Goal: Register for event/course: Register for event/course

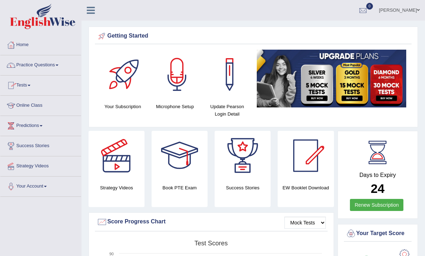
click at [33, 68] on link "Practice Questions" at bounding box center [40, 64] width 81 height 18
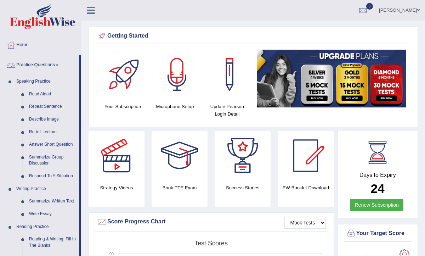
click at [41, 62] on link "Practice Questions" at bounding box center [39, 64] width 79 height 18
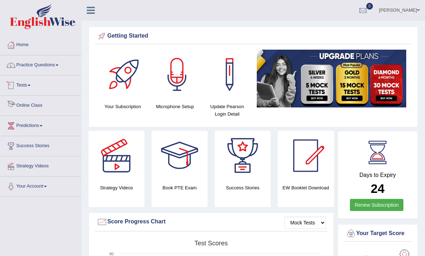
click at [32, 86] on link "Tests" at bounding box center [40, 84] width 81 height 18
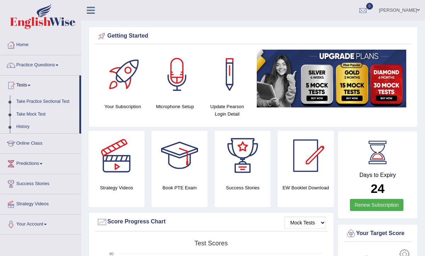
click at [33, 115] on link "Take Mock Test" at bounding box center [46, 114] width 66 height 13
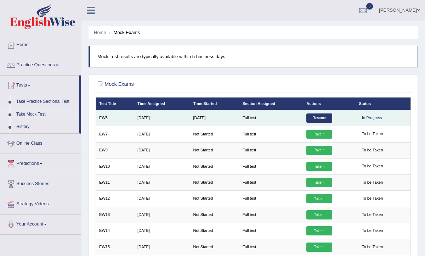
click at [314, 120] on link "Resume" at bounding box center [318, 117] width 25 height 9
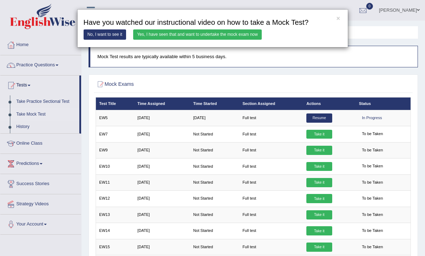
click at [210, 35] on link "Yes, I have seen that and want to undertake the mock exam now" at bounding box center [197, 34] width 128 height 10
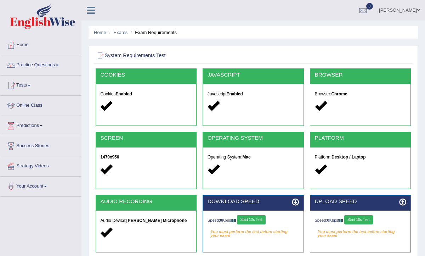
scroll to position [116, 0]
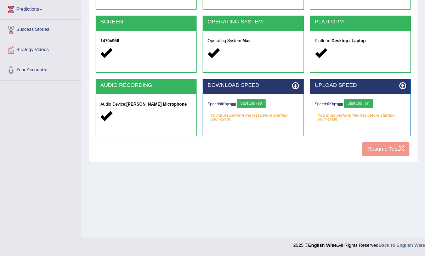
click at [260, 110] on div "Speed: 0 Kbps Start 10s Test You must perform the test before starting your exa…" at bounding box center [253, 109] width 101 height 30
click at [256, 105] on button "Start 10s Test" at bounding box center [251, 103] width 29 height 9
click at [356, 103] on button "Start 10s Test" at bounding box center [358, 103] width 29 height 9
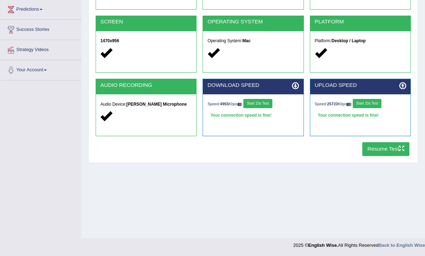
click at [379, 149] on button "Resume Test" at bounding box center [385, 149] width 47 height 14
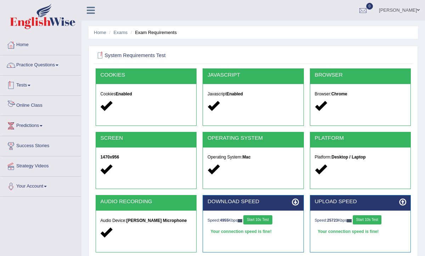
click at [27, 82] on link "Tests" at bounding box center [40, 84] width 81 height 18
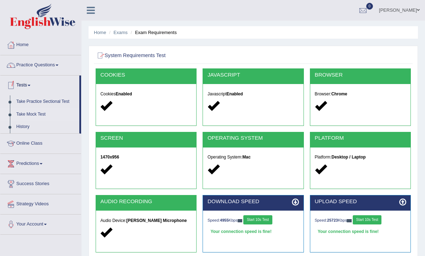
click at [39, 113] on link "Take Mock Test" at bounding box center [46, 114] width 66 height 13
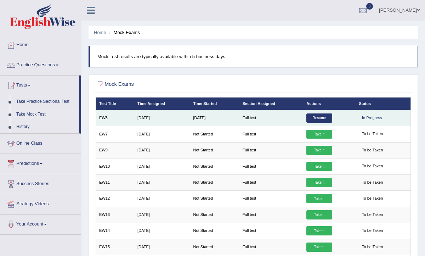
click at [327, 117] on link "Resume" at bounding box center [318, 117] width 25 height 9
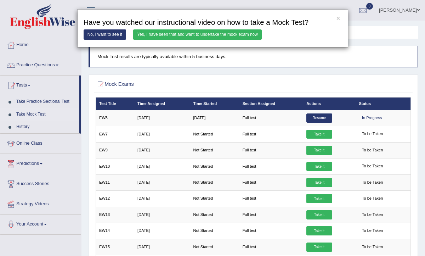
click at [192, 32] on link "Yes, I have seen that and want to undertake the mock exam now" at bounding box center [197, 34] width 128 height 10
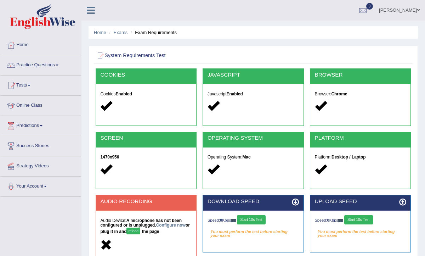
scroll to position [82, 0]
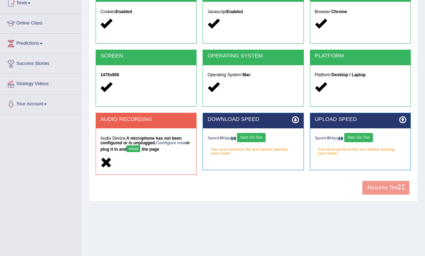
click at [133, 149] on button "reload" at bounding box center [133, 148] width 14 height 7
click at [120, 122] on div "AUDIO RECORDING" at bounding box center [146, 120] width 101 height 15
click at [143, 149] on strong "A microphone has not been configured or is unplugged. Configure now or plug it …" at bounding box center [144, 144] width 89 height 16
click at [171, 142] on link "Configure now" at bounding box center [170, 142] width 29 height 5
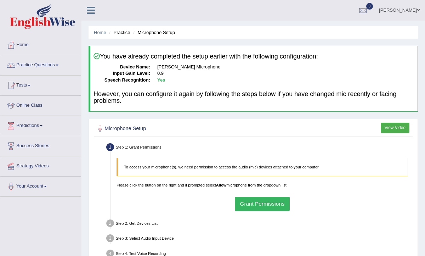
scroll to position [63, 0]
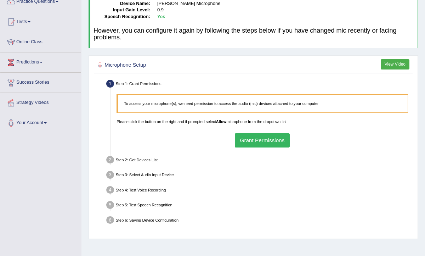
click at [243, 143] on button "Grant Permissions" at bounding box center [262, 140] width 55 height 14
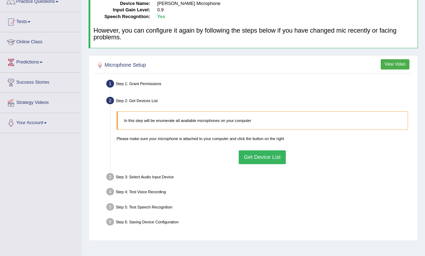
click at [251, 158] on button "Get Device List" at bounding box center [262, 157] width 47 height 14
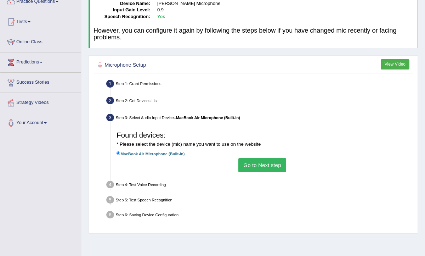
click at [247, 165] on button "Go to Next step" at bounding box center [262, 165] width 48 height 14
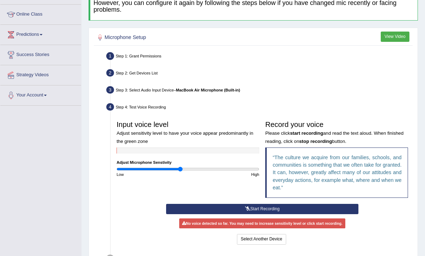
scroll to position [148, 0]
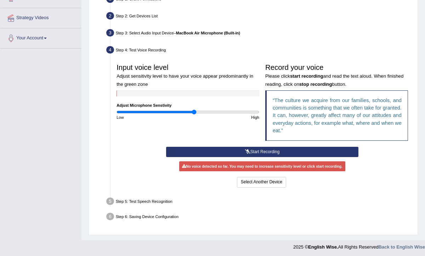
drag, startPoint x: 178, startPoint y: 111, endPoint x: 194, endPoint y: 111, distance: 15.6
click at [194, 111] on input "range" at bounding box center [187, 111] width 143 height 5
drag, startPoint x: 194, startPoint y: 110, endPoint x: 213, endPoint y: 110, distance: 19.1
click at [212, 110] on input "range" at bounding box center [187, 111] width 143 height 5
click at [266, 153] on button "Start Recording" at bounding box center [262, 152] width 192 height 10
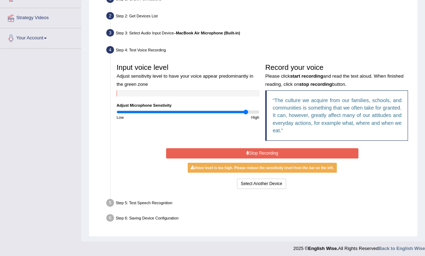
click at [245, 113] on input "range" at bounding box center [187, 111] width 143 height 5
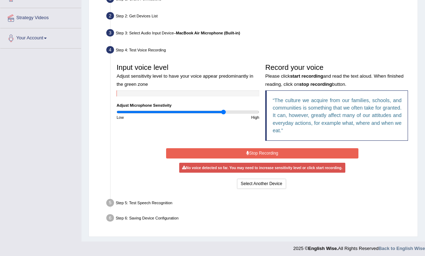
drag, startPoint x: 244, startPoint y: 112, endPoint x: 224, endPoint y: 112, distance: 20.2
type input "1.52"
click at [224, 112] on input "range" at bounding box center [187, 111] width 143 height 5
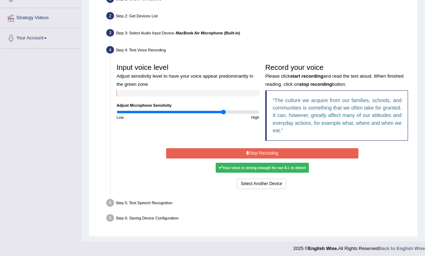
click at [269, 154] on button "Stop Recording" at bounding box center [262, 153] width 192 height 10
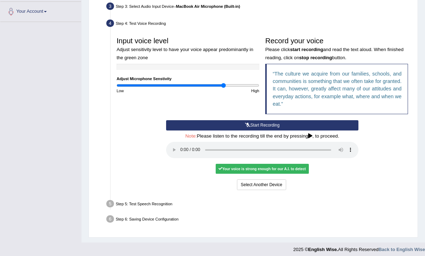
scroll to position [175, 0]
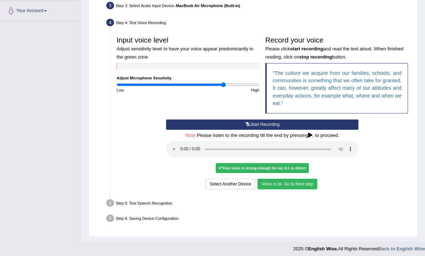
click at [293, 187] on button "Voice is ok. Go to Next step" at bounding box center [286, 183] width 59 height 10
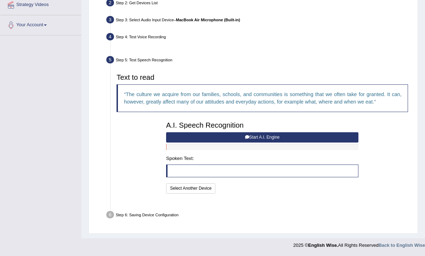
scroll to position [146, 0]
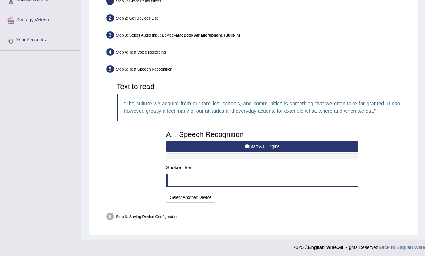
click at [263, 145] on button "Start A.I. Engine" at bounding box center [262, 146] width 192 height 10
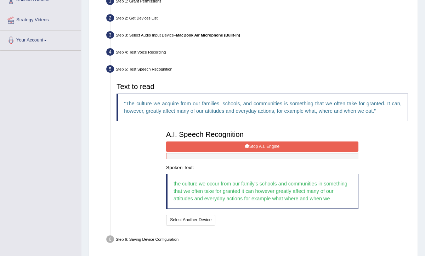
click at [260, 148] on button "Stop A.I. Engine" at bounding box center [262, 146] width 192 height 10
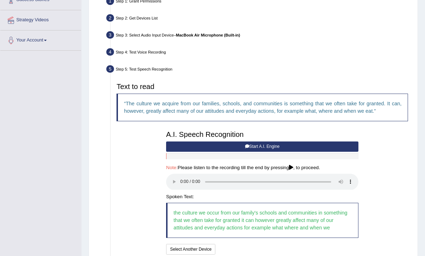
scroll to position [198, 0]
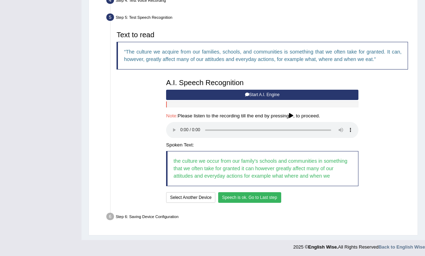
click at [236, 199] on button "Speech is ok. Go to Last step" at bounding box center [249, 197] width 63 height 10
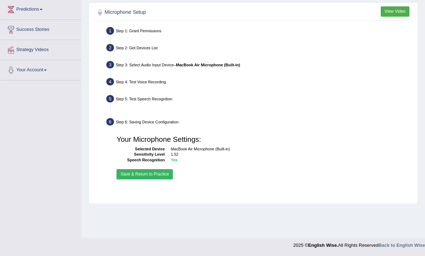
scroll to position [116, 0]
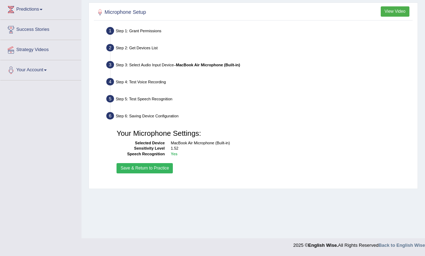
click at [128, 170] on button "Save & Return to Practice" at bounding box center [144, 168] width 56 height 10
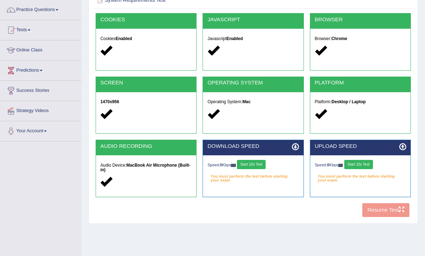
scroll to position [62, 0]
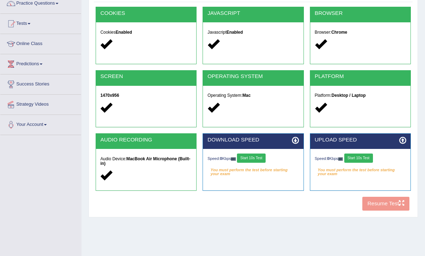
click at [258, 156] on button "Start 10s Test" at bounding box center [251, 157] width 29 height 9
click at [366, 157] on div "Speed: 0 Kbps Start 10s Test" at bounding box center [360, 158] width 91 height 11
click at [362, 158] on button "Start 10s Test" at bounding box center [358, 157] width 29 height 9
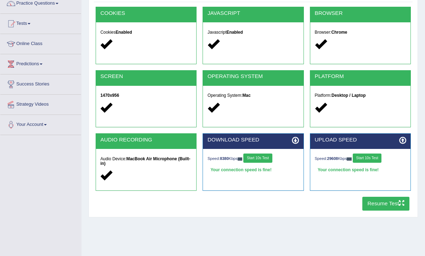
click at [368, 206] on button "Resume Test" at bounding box center [385, 203] width 47 height 14
